Goal: Complete application form

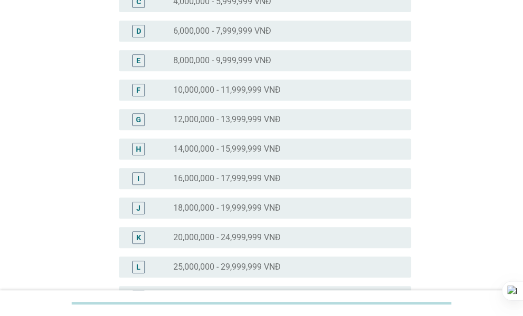
scroll to position [196, 0]
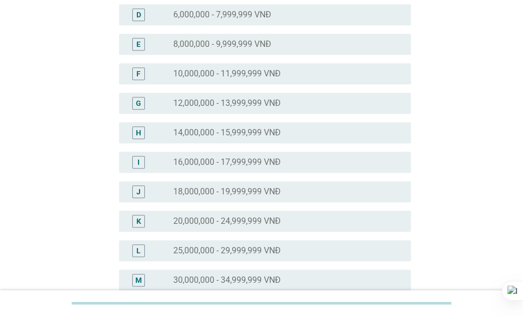
click at [306, 128] on div "radio_button_unchecked 14,000,000 - 15,999,999 VNĐ" at bounding box center [283, 132] width 221 height 11
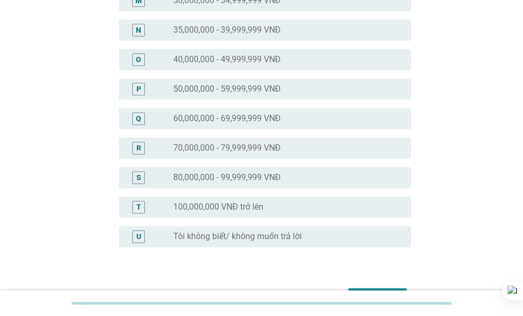
scroll to position [542, 0]
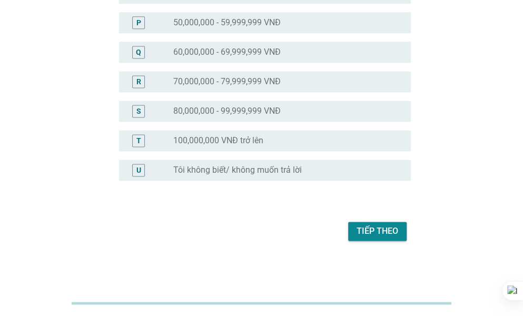
click at [378, 227] on div "Tiếp theo" at bounding box center [377, 231] width 42 height 13
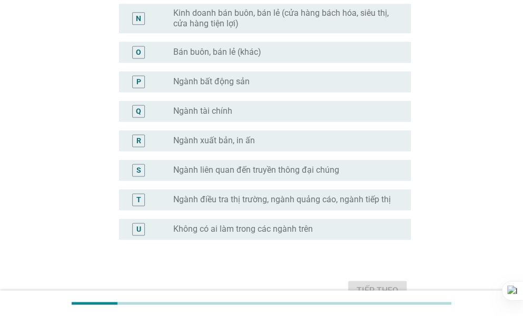
scroll to position [603, 0]
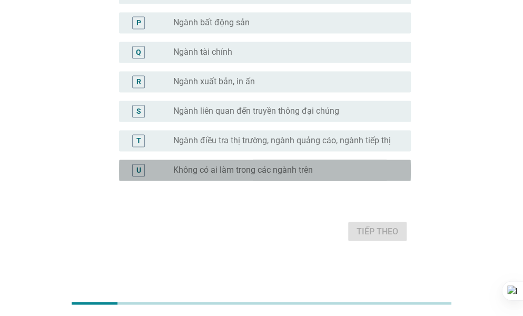
click at [263, 173] on label "Không có ai làm trong các ngành trên" at bounding box center [242, 170] width 139 height 11
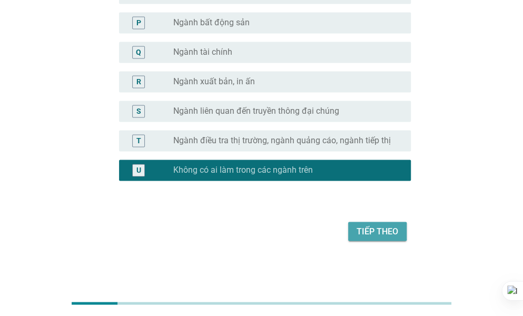
click at [373, 236] on div "Tiếp theo" at bounding box center [377, 231] width 42 height 13
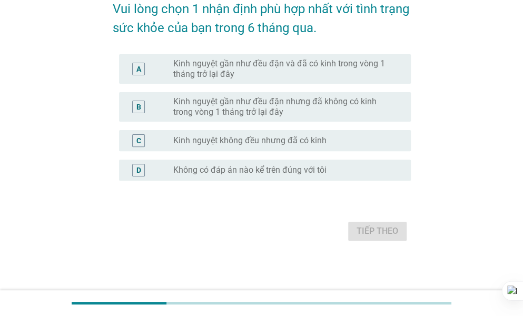
scroll to position [0, 0]
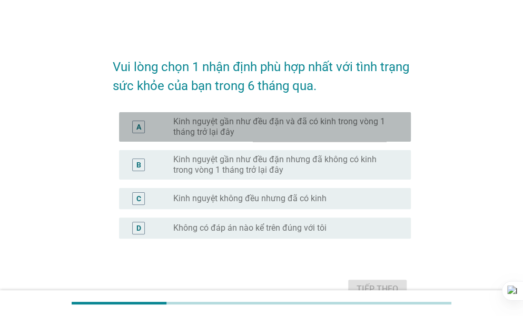
click at [301, 123] on label "Kinh nguyệt gần như đều đặn và đã có kinh trong vòng 1 tháng trở lại đây" at bounding box center [283, 126] width 221 height 21
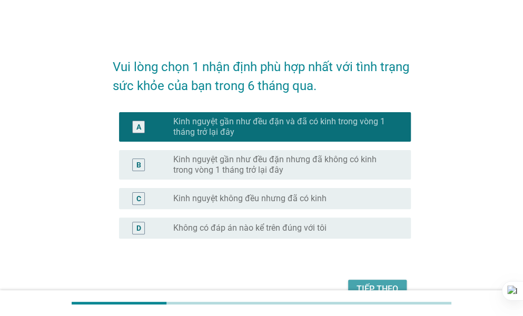
click at [355, 283] on button "Tiếp theo" at bounding box center [377, 288] width 58 height 19
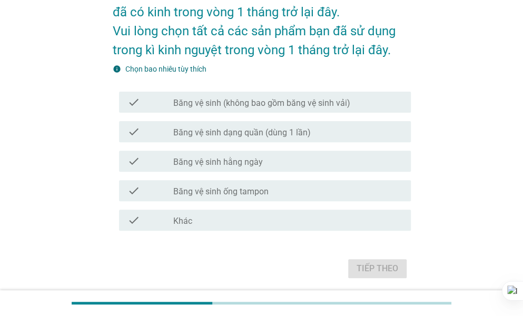
scroll to position [95, 0]
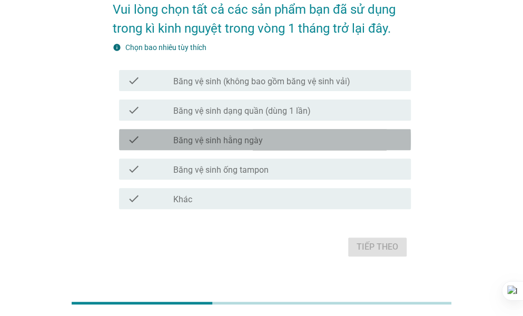
click at [272, 134] on div "check_box_outline_blank Băng vệ sinh hằng ngày" at bounding box center [287, 139] width 229 height 13
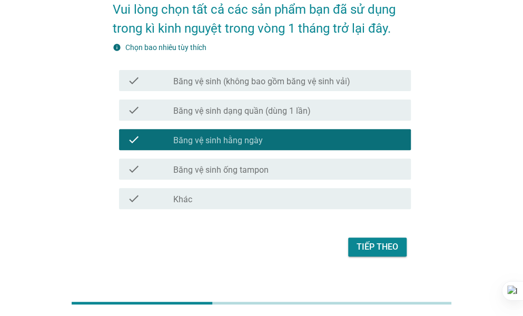
click at [352, 91] on div "check check_box_outline_blank Băng vệ sinh (không bao gồm băng vệ sinh vải)" at bounding box center [262, 80] width 298 height 29
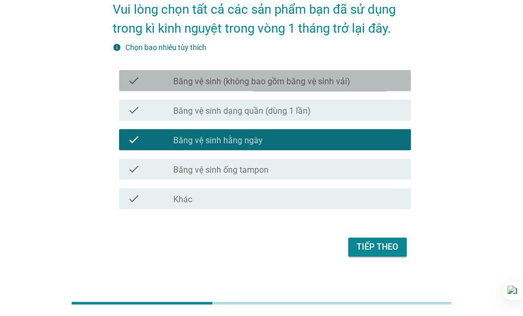
click at [356, 85] on div "check_box_outline_blank Băng vệ sinh (không bao gồm băng vệ sinh vải)" at bounding box center [287, 80] width 229 height 13
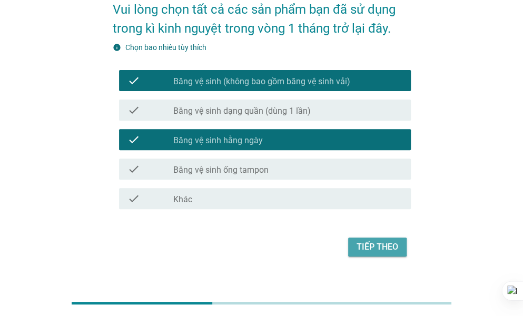
click at [378, 239] on button "Tiếp theo" at bounding box center [377, 246] width 58 height 19
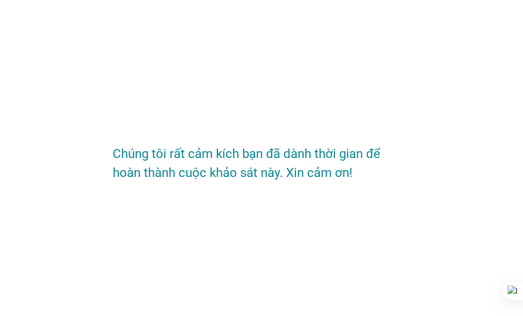
scroll to position [0, 0]
